Goal: Information Seeking & Learning: Find specific fact

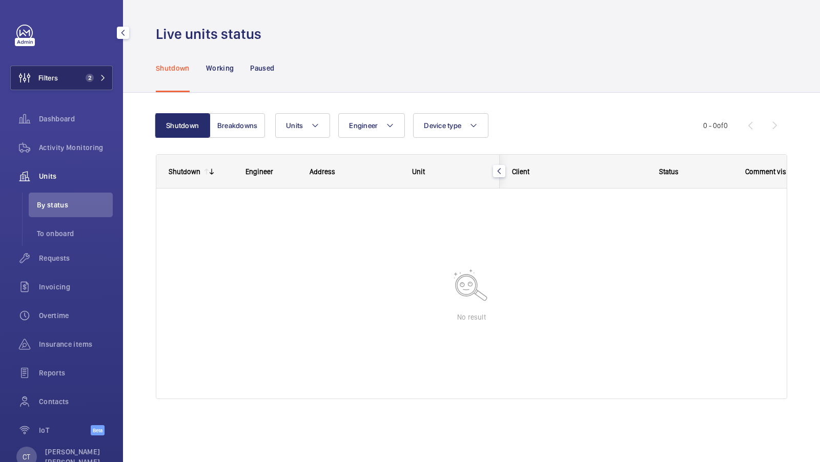
click at [89, 72] on button "Filters 2" at bounding box center [61, 78] width 102 height 25
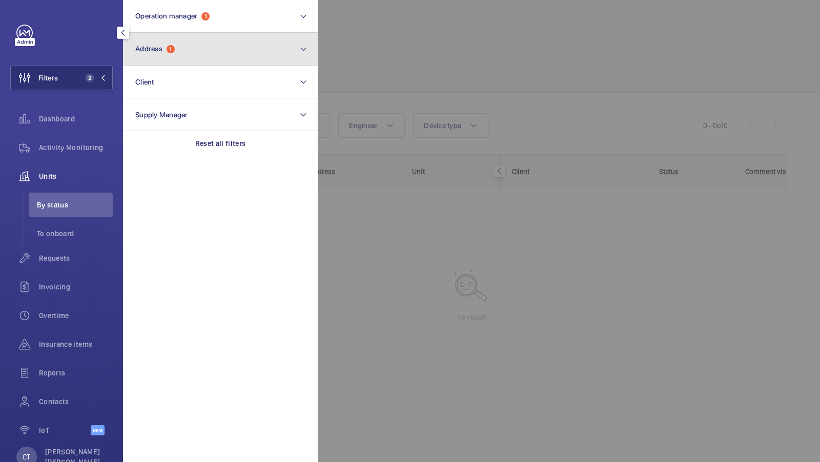
click at [237, 54] on button "Address 1" at bounding box center [220, 49] width 195 height 33
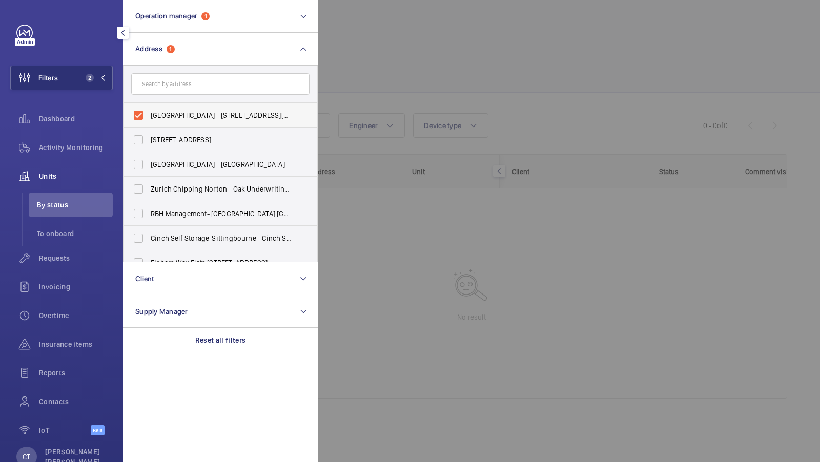
click at [202, 113] on span "[GEOGRAPHIC_DATA] - [STREET_ADDRESS][PERSON_NAME]" at bounding box center [221, 115] width 141 height 10
click at [149, 113] on input "[GEOGRAPHIC_DATA] - [STREET_ADDRESS][PERSON_NAME]" at bounding box center [138, 115] width 20 height 20
checkbox input "false"
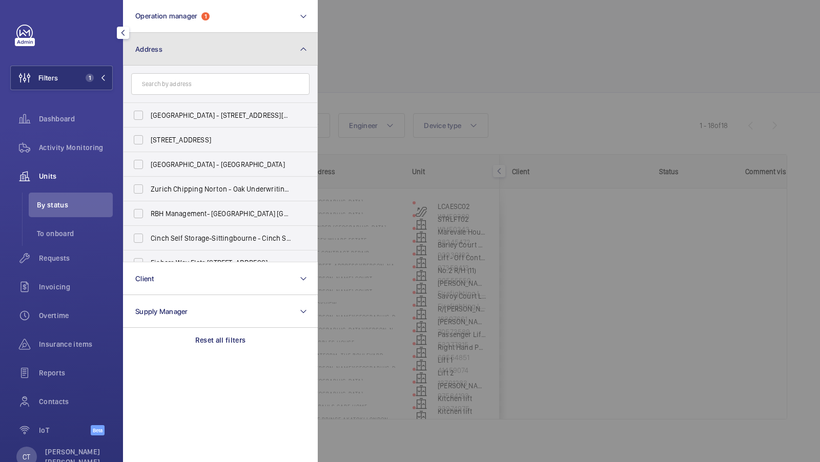
click at [303, 48] on mat-icon at bounding box center [303, 49] width 8 height 12
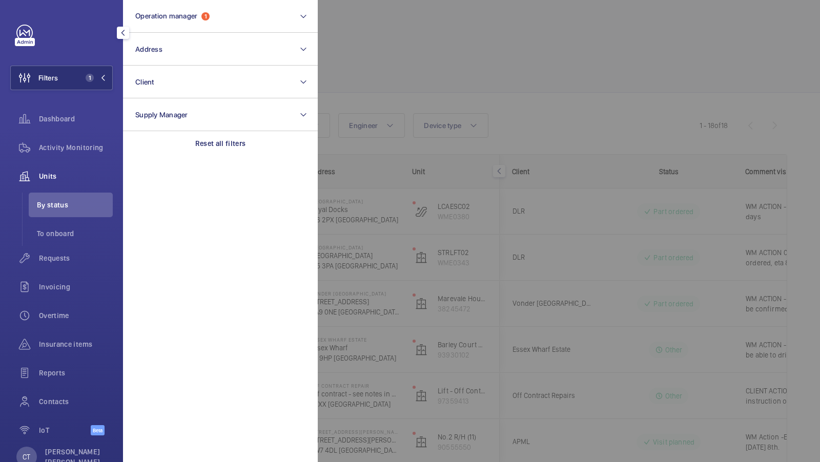
click at [545, 90] on div at bounding box center [728, 231] width 820 height 462
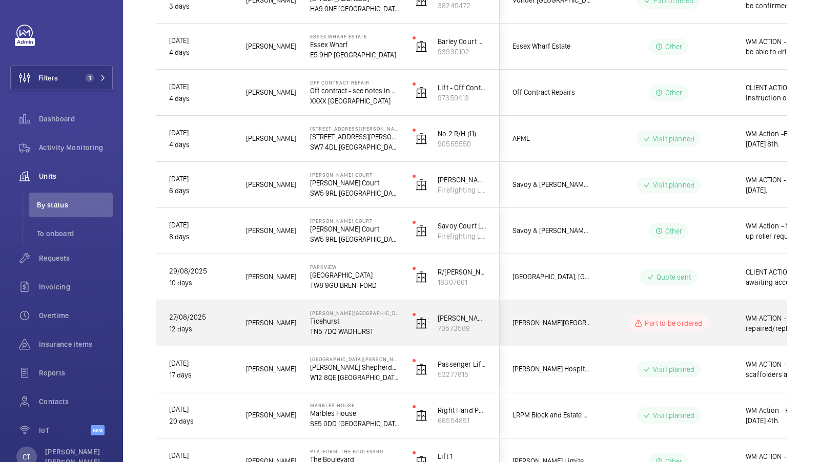
scroll to position [305, 0]
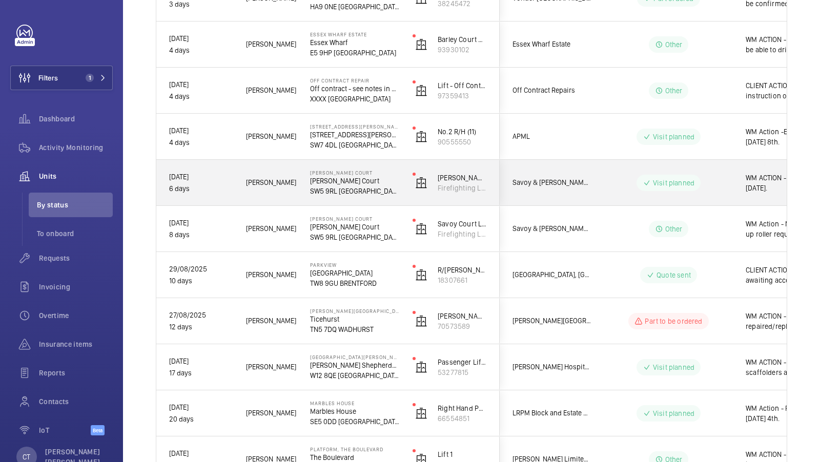
click at [722, 188] on wm-front-pills-cell "Visit planned" at bounding box center [669, 183] width 128 height 16
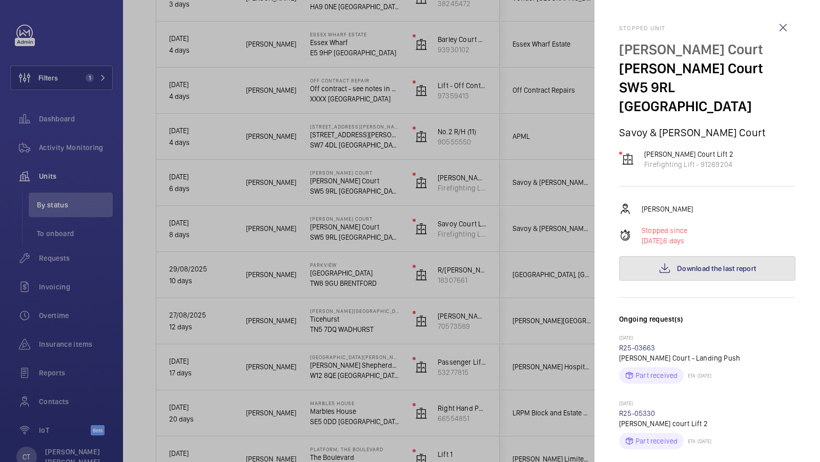
click at [691, 259] on button "Download the last report" at bounding box center [707, 268] width 176 height 25
click at [566, 232] on div at bounding box center [410, 231] width 820 height 462
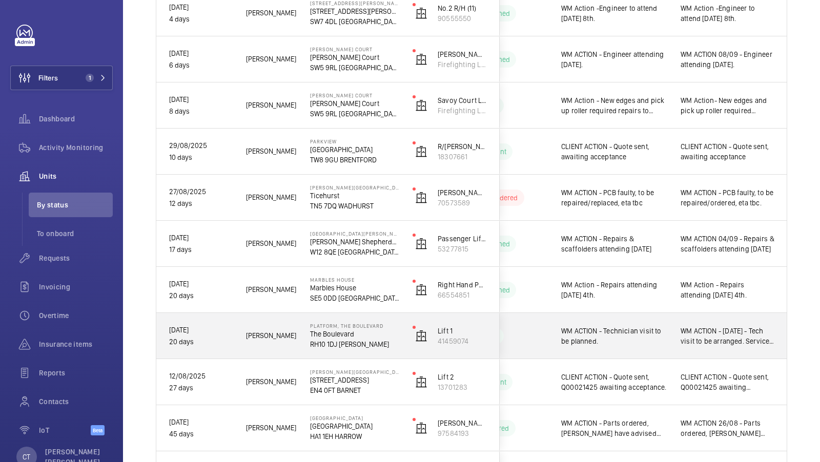
scroll to position [410, 0]
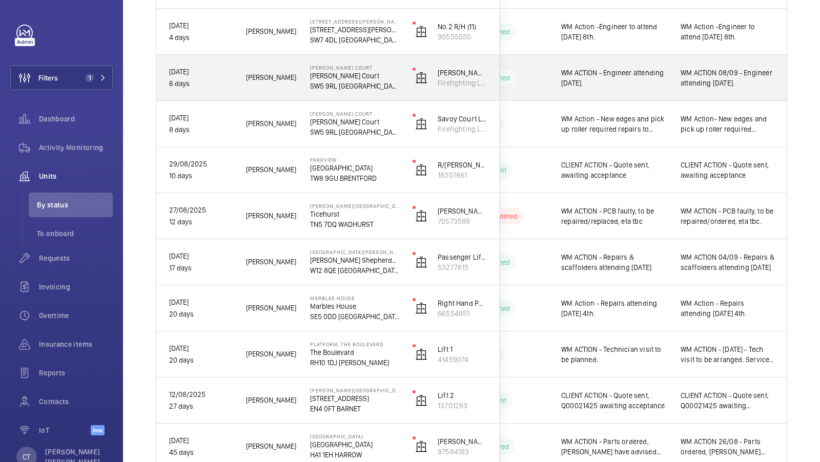
click at [728, 91] on div "WM ACTION 08/09 - Engineer attending today." at bounding box center [727, 78] width 118 height 44
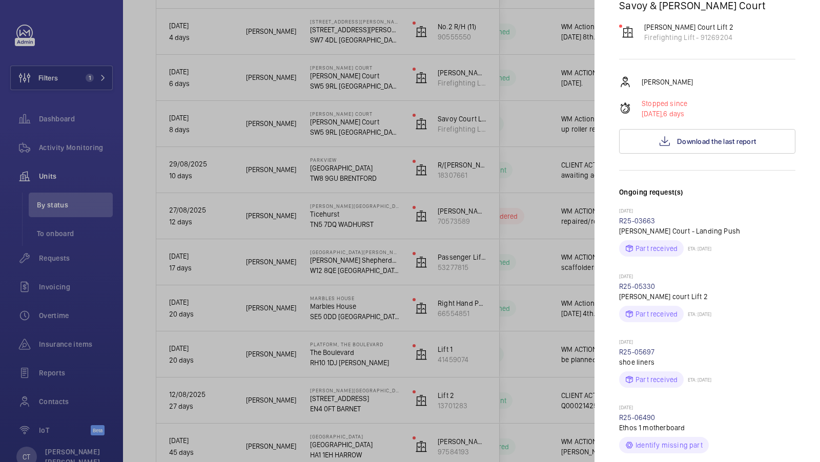
scroll to position [356, 0]
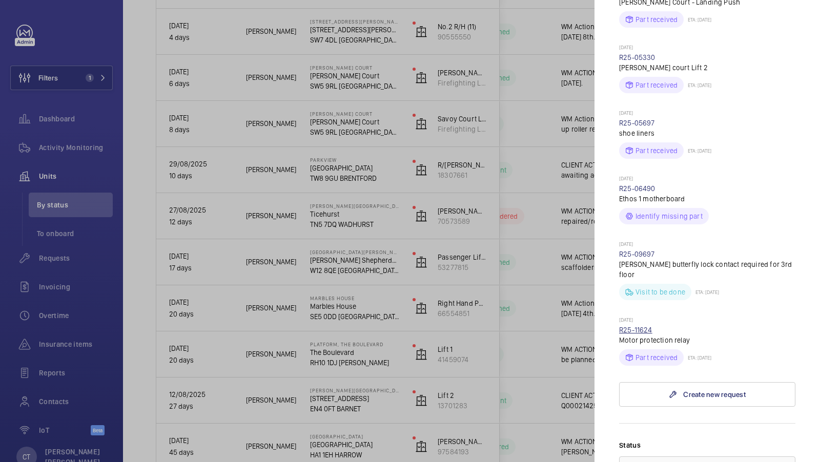
click at [635, 326] on link "R25-11624" at bounding box center [635, 330] width 33 height 8
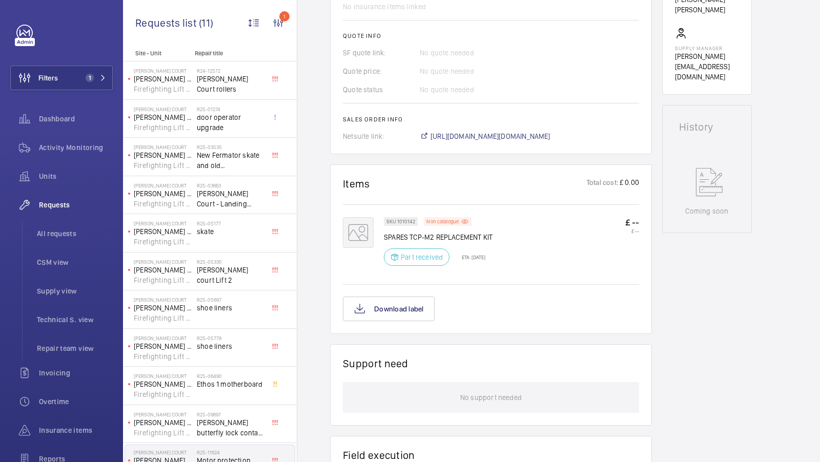
scroll to position [467, 0]
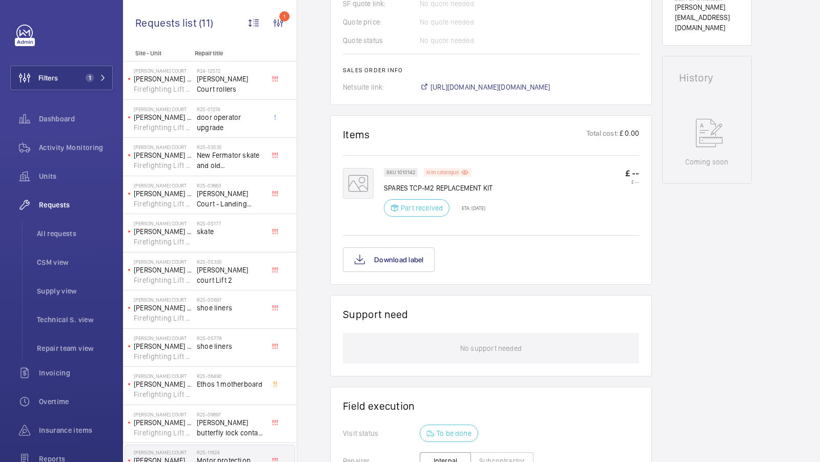
click at [449, 171] on p "Non catalogue" at bounding box center [442, 173] width 32 height 4
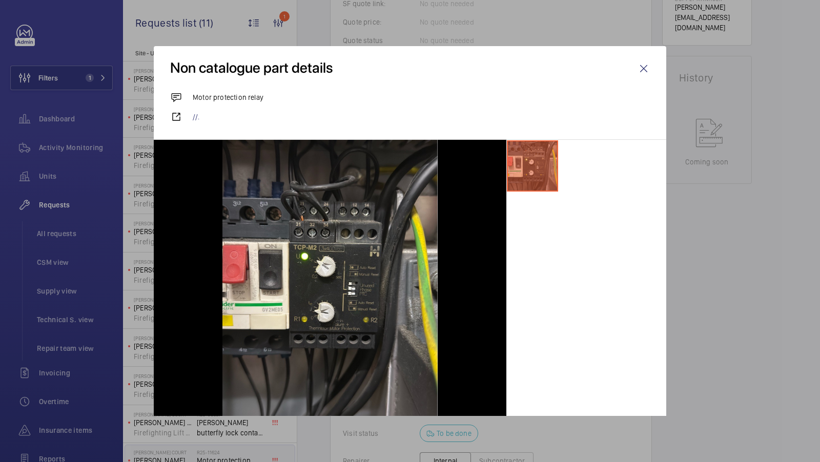
scroll to position [10, 0]
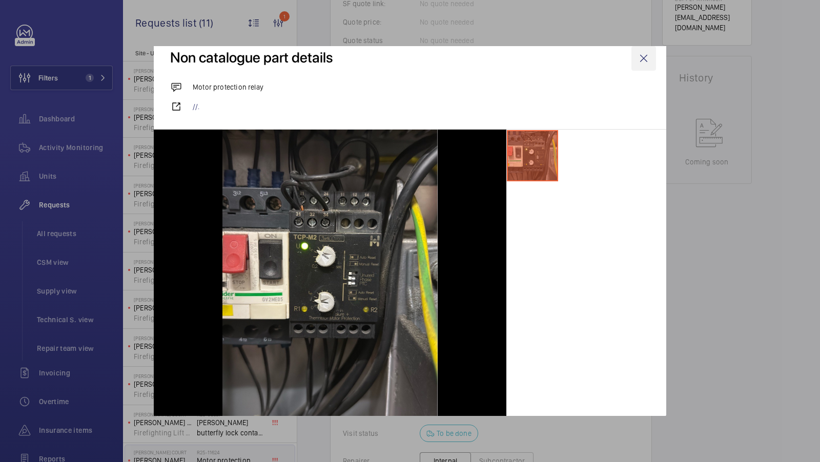
click at [646, 53] on wm-front-icon-button at bounding box center [643, 58] width 25 height 25
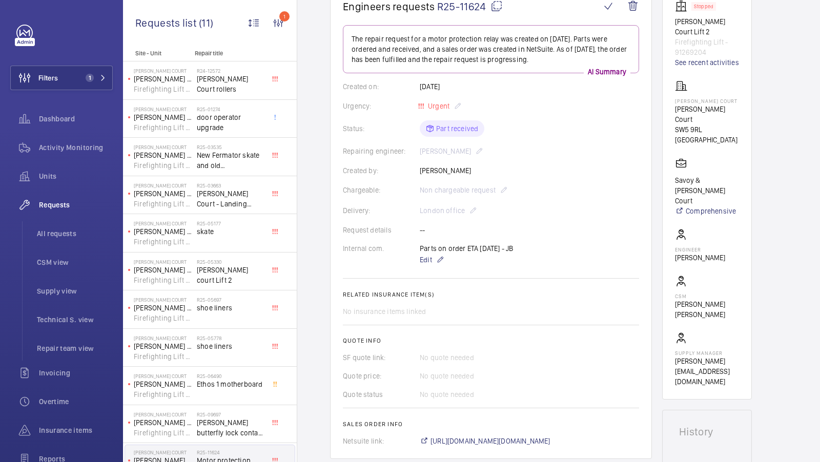
scroll to position [0, 0]
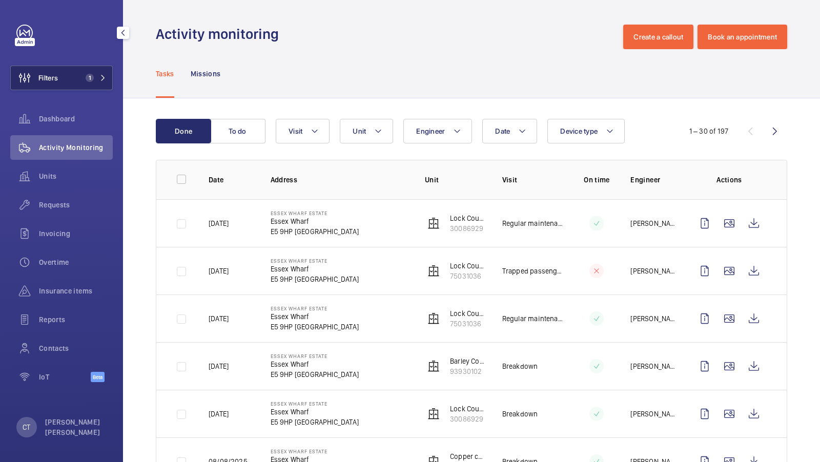
scroll to position [131, 0]
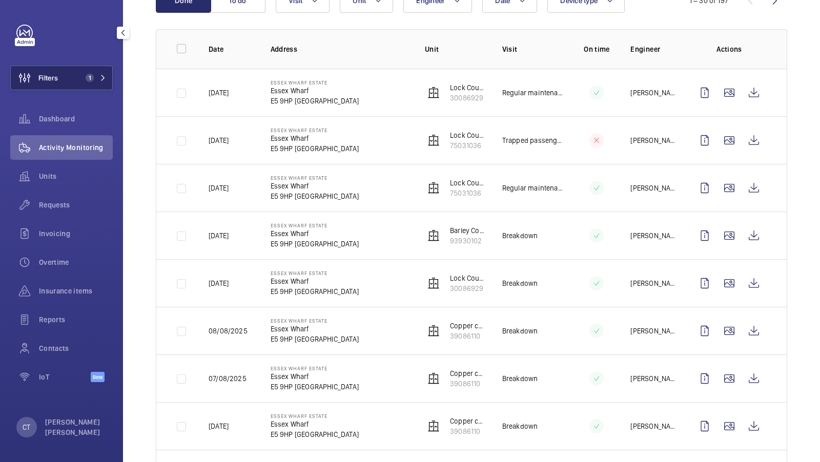
click at [69, 78] on button "Filters 1" at bounding box center [61, 78] width 102 height 25
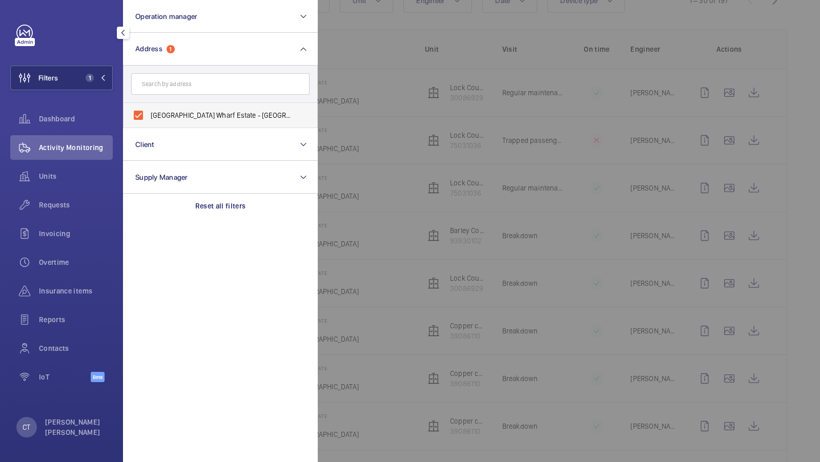
click at [204, 116] on span "[GEOGRAPHIC_DATA] Wharf Estate - [GEOGRAPHIC_DATA], [GEOGRAPHIC_DATA] E5 9HP" at bounding box center [221, 115] width 141 height 10
click at [149, 116] on input "[GEOGRAPHIC_DATA] Wharf Estate - [GEOGRAPHIC_DATA], [GEOGRAPHIC_DATA] E5 9HP" at bounding box center [138, 115] width 20 height 20
checkbox input "false"
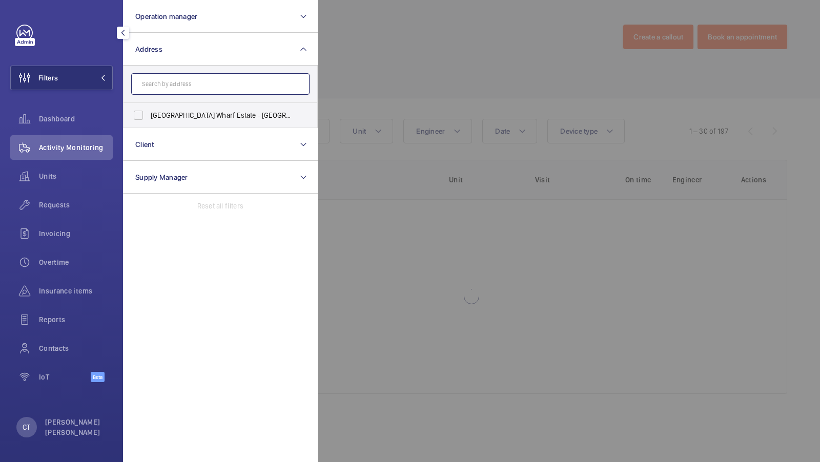
click at [183, 87] on input "text" at bounding box center [220, 84] width 178 height 22
type input "e"
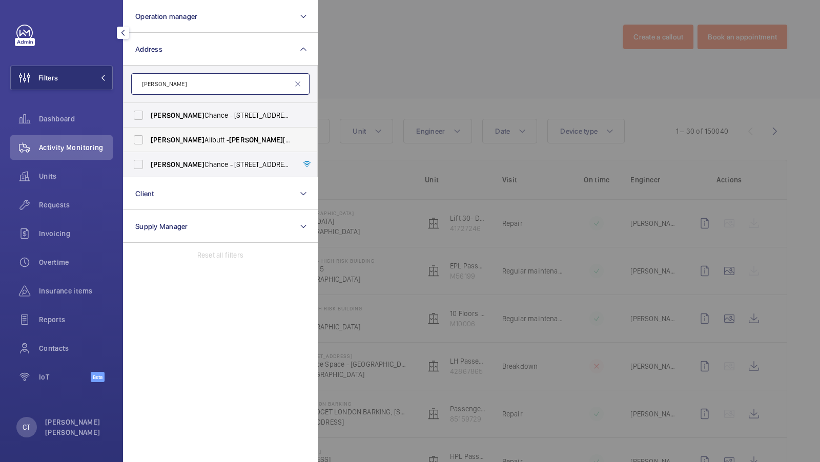
type input "[PERSON_NAME]"
click at [198, 136] on span "[PERSON_NAME] - [PERSON_NAME][GEOGRAPHIC_DATA]" at bounding box center [221, 140] width 141 height 10
click at [149, 136] on input "[PERSON_NAME] - [PERSON_NAME][GEOGRAPHIC_DATA]" at bounding box center [138, 140] width 20 height 20
checkbox input "true"
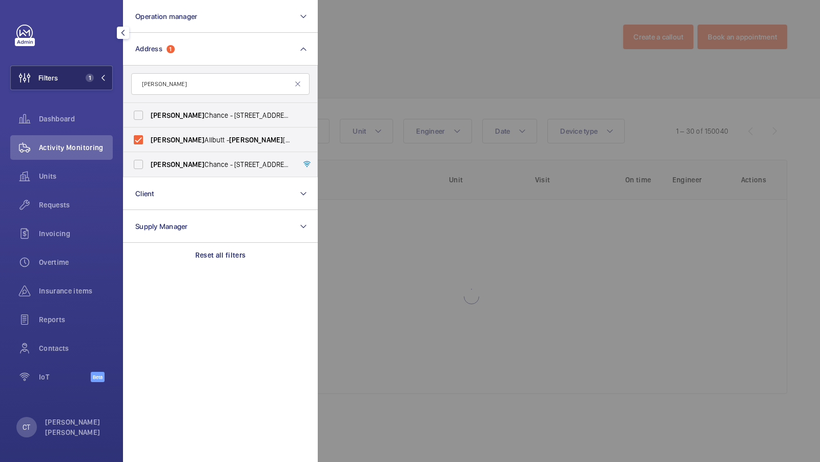
click at [79, 74] on button "Filters 1" at bounding box center [61, 78] width 102 height 25
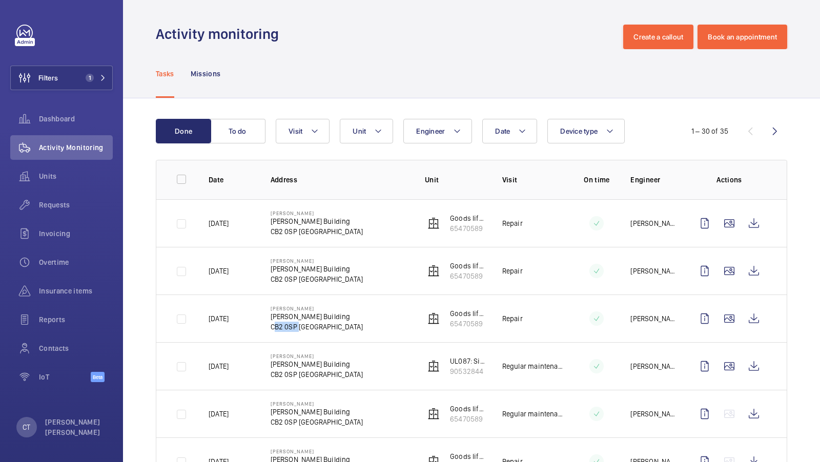
drag, startPoint x: 297, startPoint y: 326, endPoint x: 266, endPoint y: 326, distance: 31.3
click at [266, 326] on td "[PERSON_NAME] [PERSON_NAME] Building CB2 0SP [GEOGRAPHIC_DATA]" at bounding box center [331, 319] width 154 height 48
copy p "CB2 0SP"
